Goal: Transaction & Acquisition: Purchase product/service

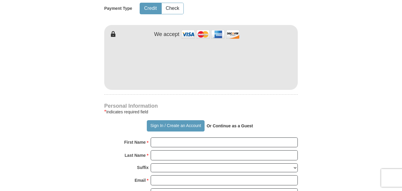
scroll to position [329, 0]
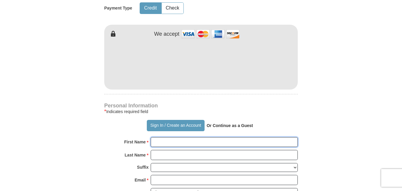
click at [195, 137] on input "First Name *" at bounding box center [224, 142] width 147 height 10
type input "[PERSON_NAME]"
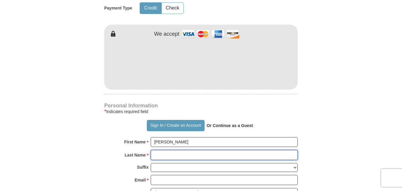
type input "[PERSON_NAME]"
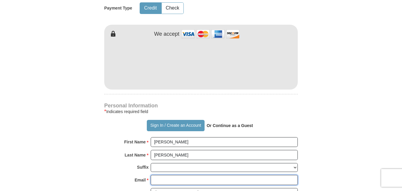
type input "[PERSON_NAME][EMAIL_ADDRESS][PERSON_NAME][DOMAIN_NAME]"
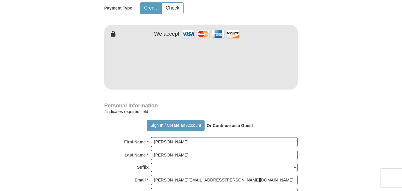
type input "[STREET_ADDRESS]"
type input "Charlotte"
select select "NC"
type input "28208"
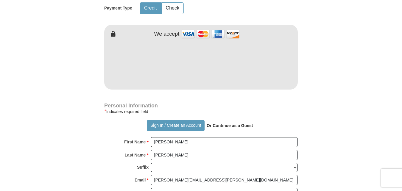
type input "[PERSON_NAME].cassand"
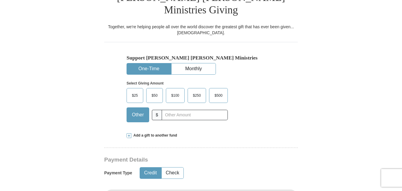
scroll to position [175, 0]
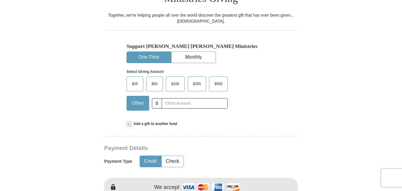
click at [179, 80] on span "$100" at bounding box center [175, 84] width 14 height 9
click at [0, 0] on input "$100" at bounding box center [0, 0] width 0 height 0
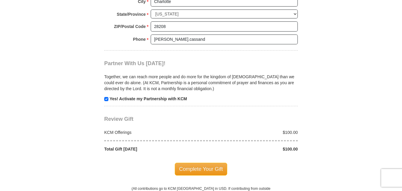
scroll to position [559, 0]
click at [208, 163] on span "Complete Your Gift" at bounding box center [201, 169] width 53 height 13
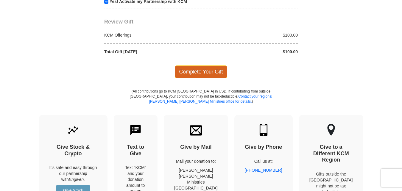
scroll to position [714, 0]
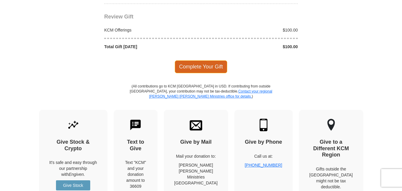
click at [223, 60] on span "Complete Your Gift" at bounding box center [201, 66] width 53 height 13
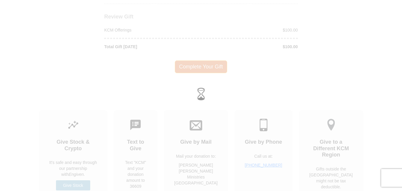
scroll to position [661, 0]
